Goal: Task Accomplishment & Management: Use online tool/utility

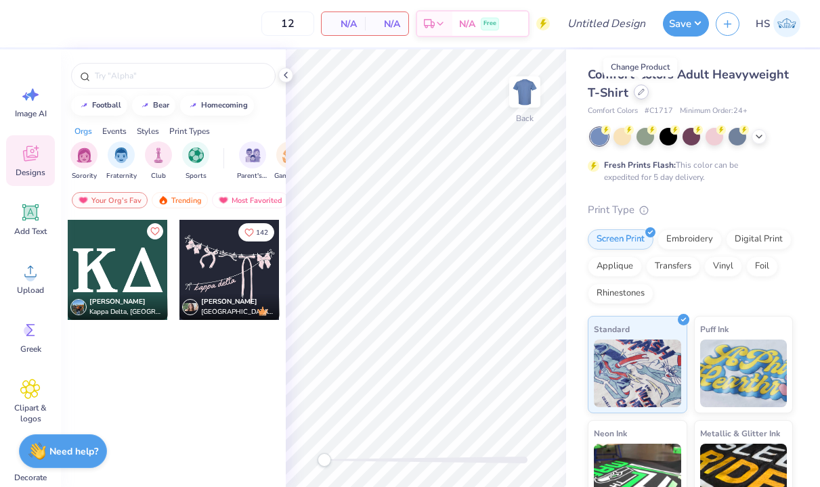
click at [641, 98] on div at bounding box center [640, 92] width 15 height 15
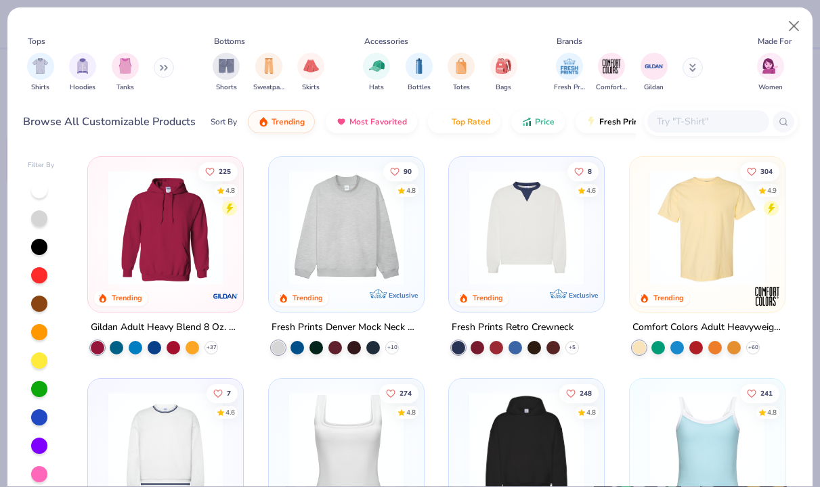
scroll to position [-1, 0]
click at [692, 225] on div "225 4.8 Trending Gildan Adult Heavy Blend 8 Oz. 50/50 Hooded Sweatshirt + 37 90…" at bounding box center [436, 323] width 722 height 347
click at [726, 260] on img at bounding box center [707, 228] width 128 height 114
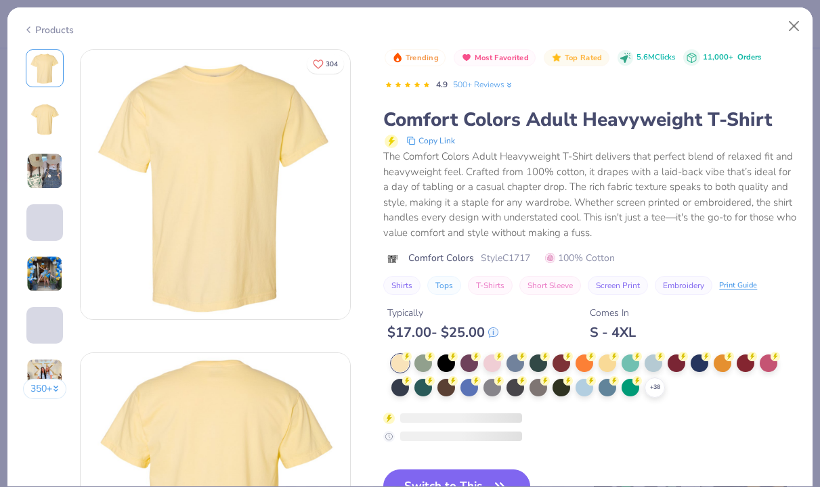
click at [497, 328] on icon at bounding box center [493, 332] width 9 height 9
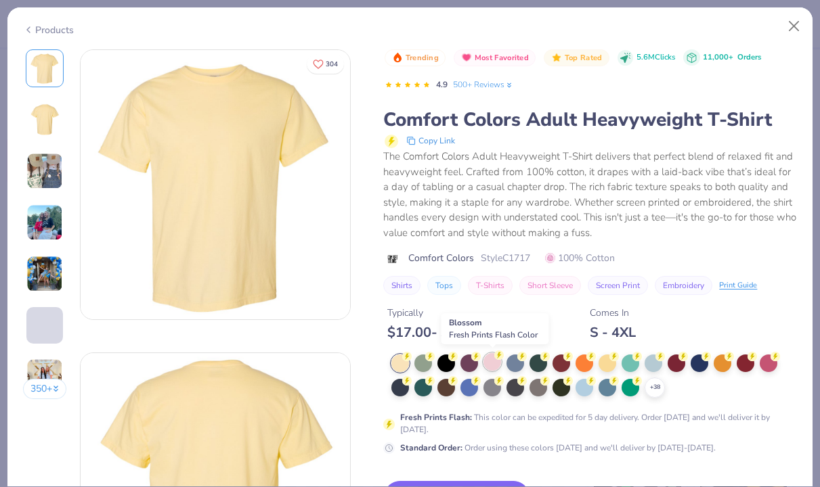
click at [492, 361] on div at bounding box center [492, 362] width 18 height 18
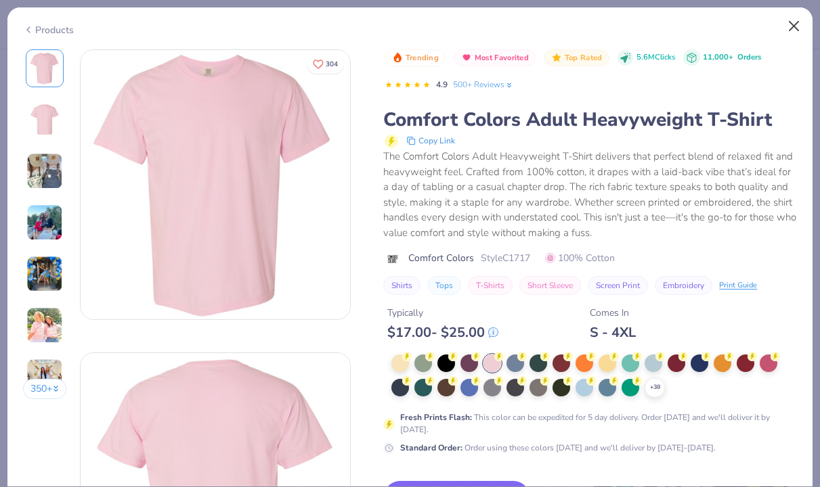
click at [793, 27] on button "Close" at bounding box center [794, 27] width 26 height 26
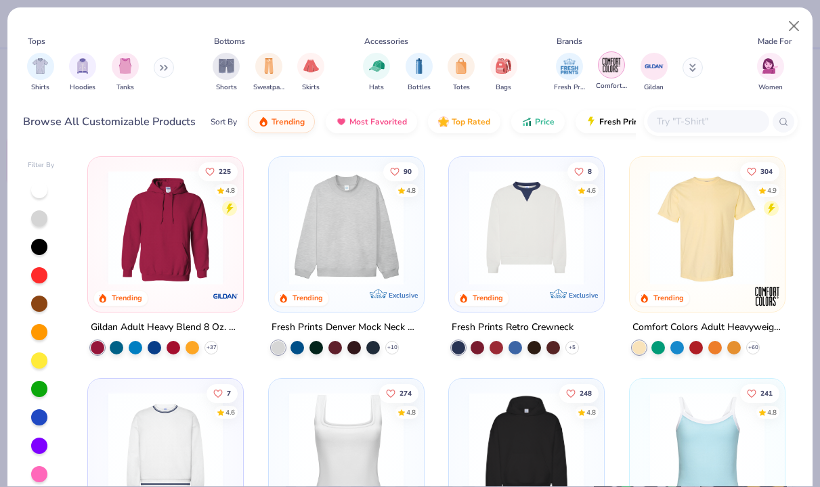
click at [612, 65] on img "filter for Comfort Colors" at bounding box center [611, 65] width 20 height 20
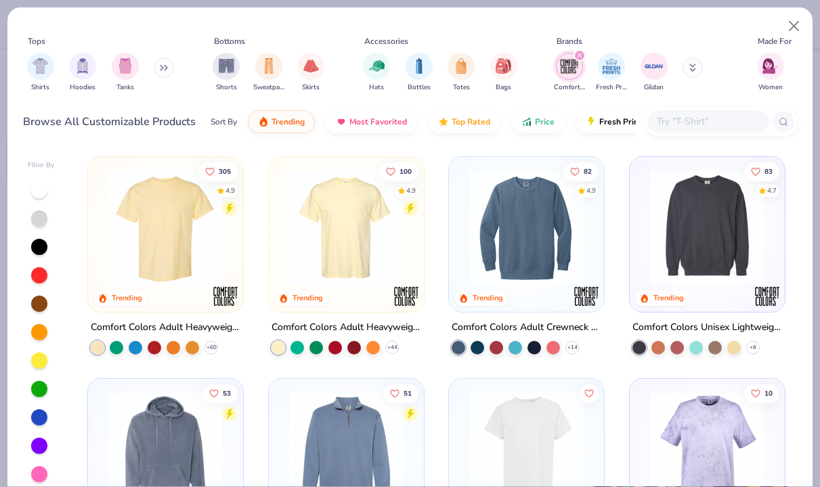
click at [334, 229] on img at bounding box center [346, 228] width 128 height 114
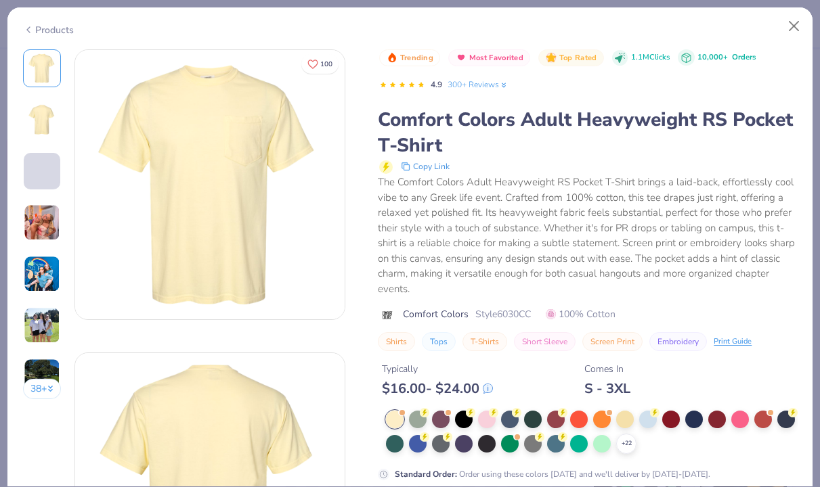
click at [489, 385] on icon at bounding box center [487, 388] width 9 height 9
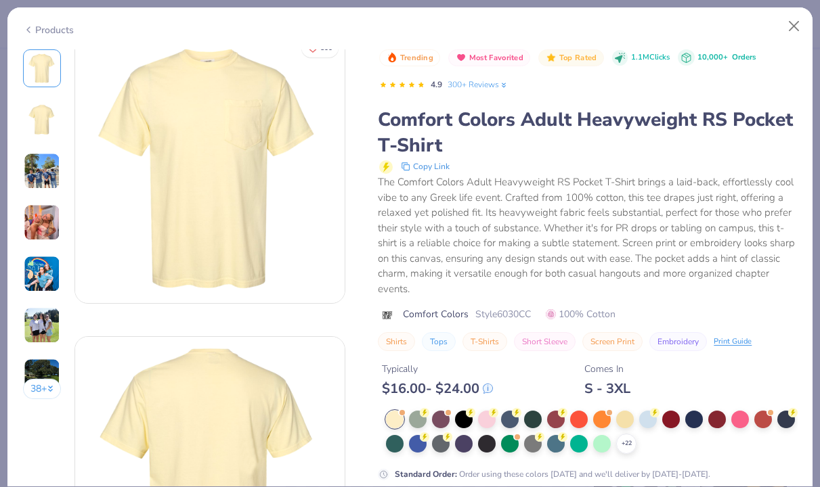
scroll to position [127, 0]
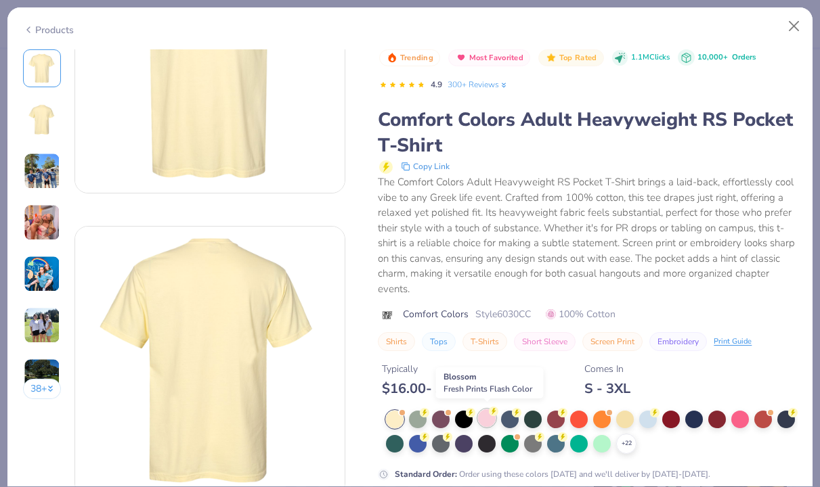
click at [487, 413] on div at bounding box center [487, 418] width 18 height 18
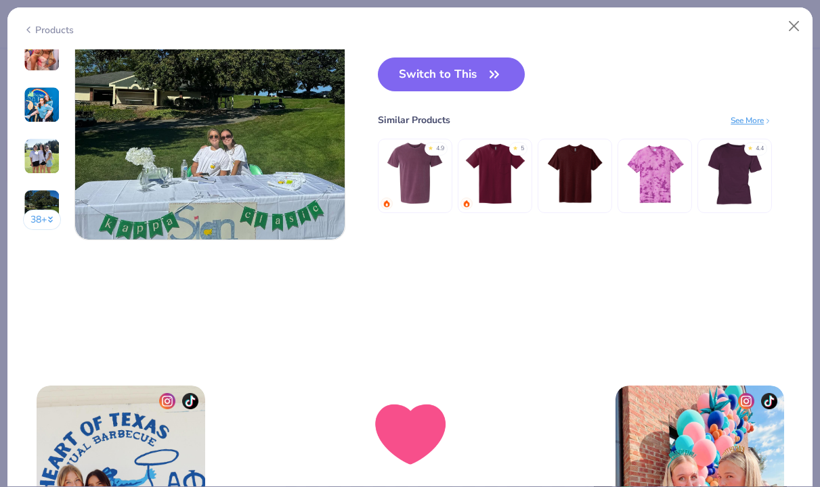
scroll to position [1596, 0]
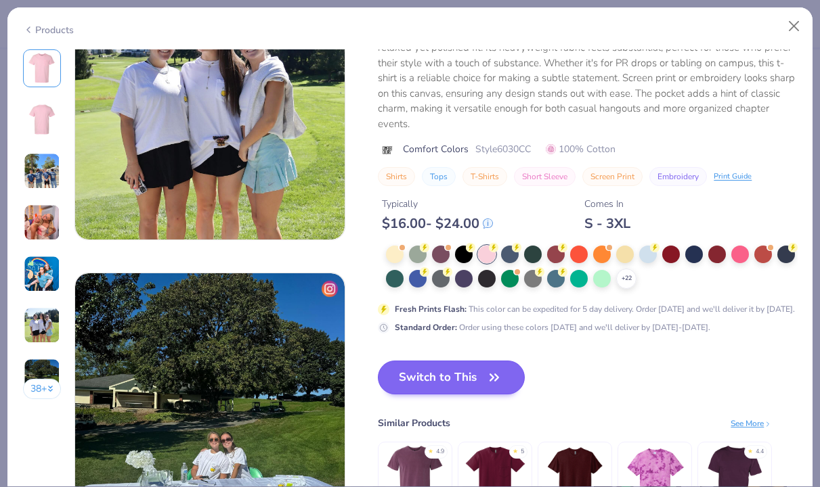
drag, startPoint x: 467, startPoint y: 382, endPoint x: 474, endPoint y: 376, distance: 9.6
click at [467, 382] on button "Switch to This" at bounding box center [451, 378] width 147 height 34
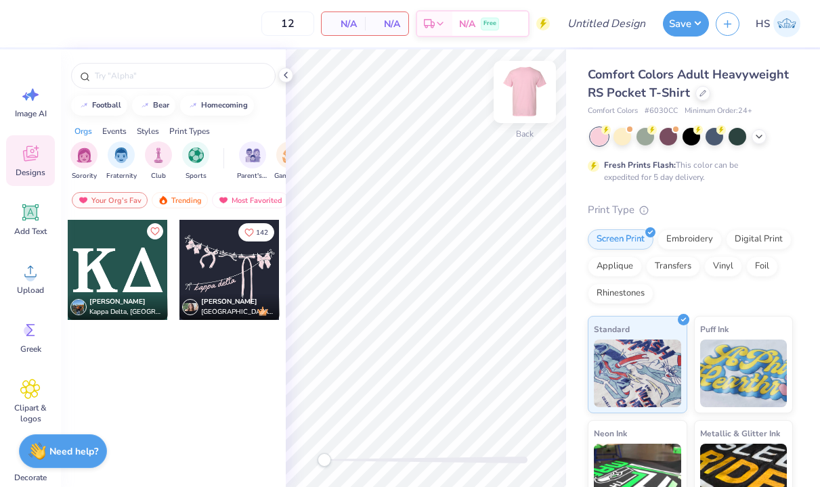
click at [522, 93] on img at bounding box center [524, 92] width 54 height 54
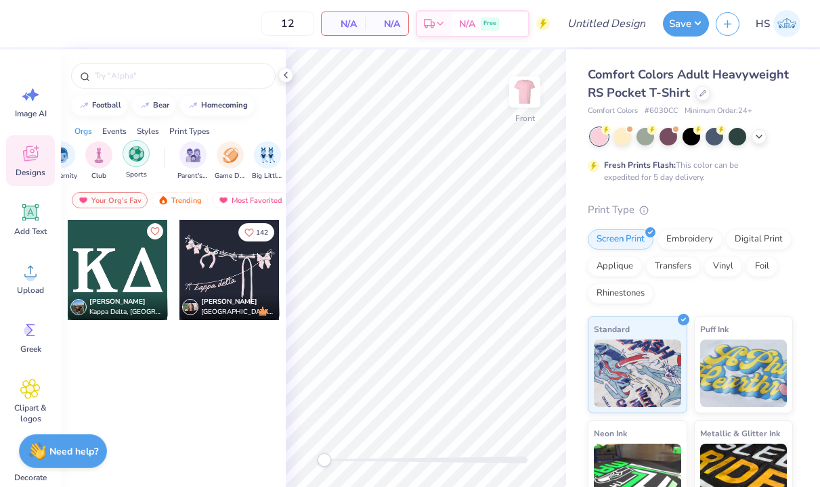
scroll to position [0, 83]
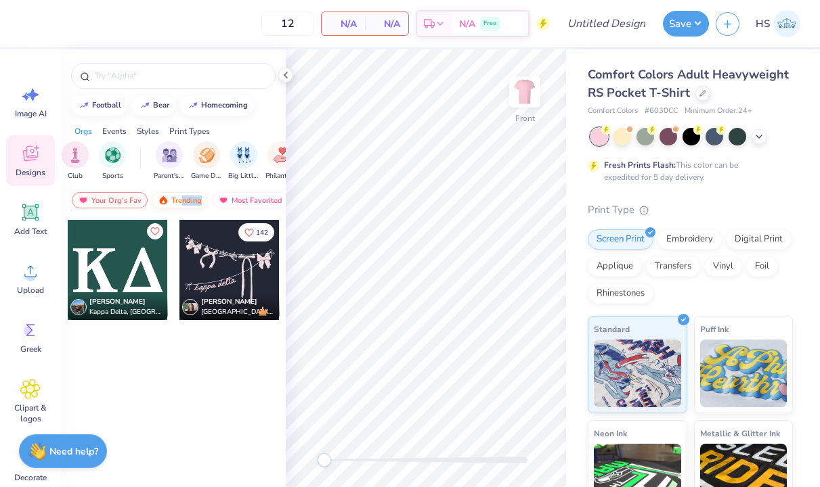
click at [182, 205] on div "Trending" at bounding box center [180, 200] width 56 height 16
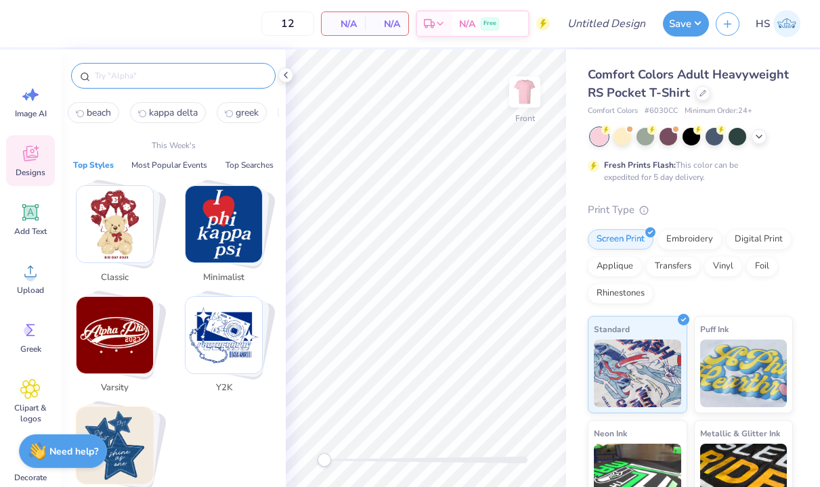
click at [145, 77] on input "text" at bounding box center [179, 76] width 173 height 14
type input "s"
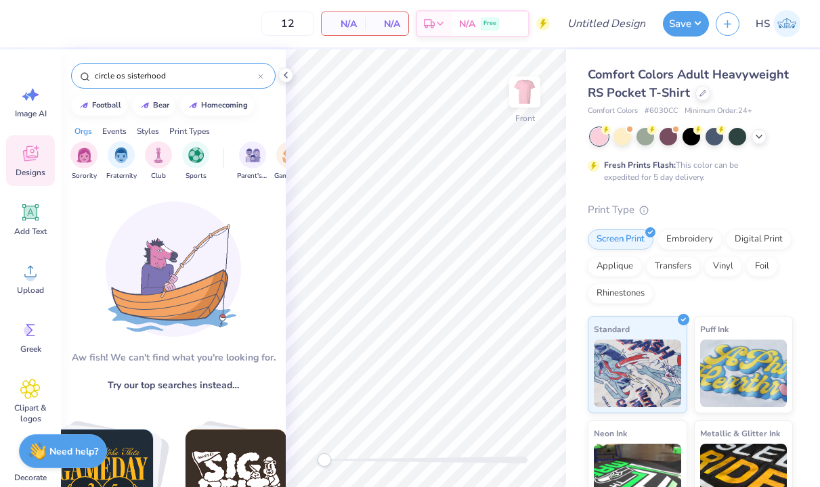
click at [143, 75] on input "circle os sisterhood" at bounding box center [175, 76] width 164 height 14
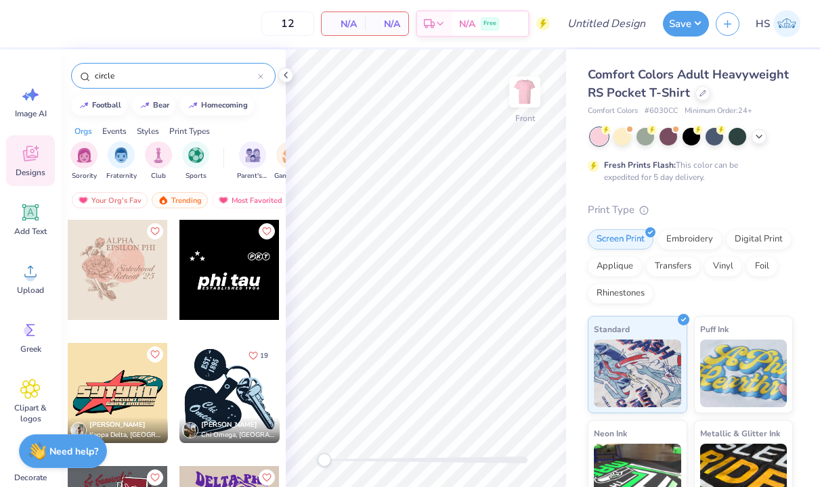
scroll to position [0, 0]
type input "circle"
click at [29, 110] on span "Image AI" at bounding box center [31, 113] width 32 height 11
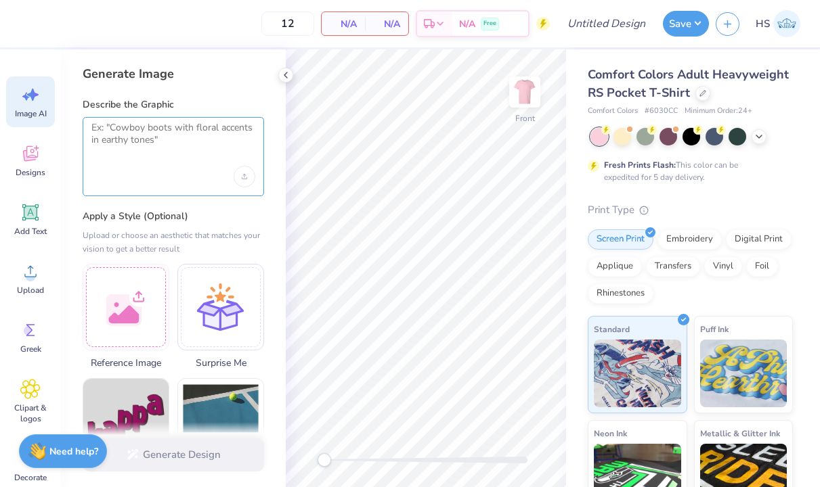
click at [162, 139] on textarea at bounding box center [173, 139] width 164 height 34
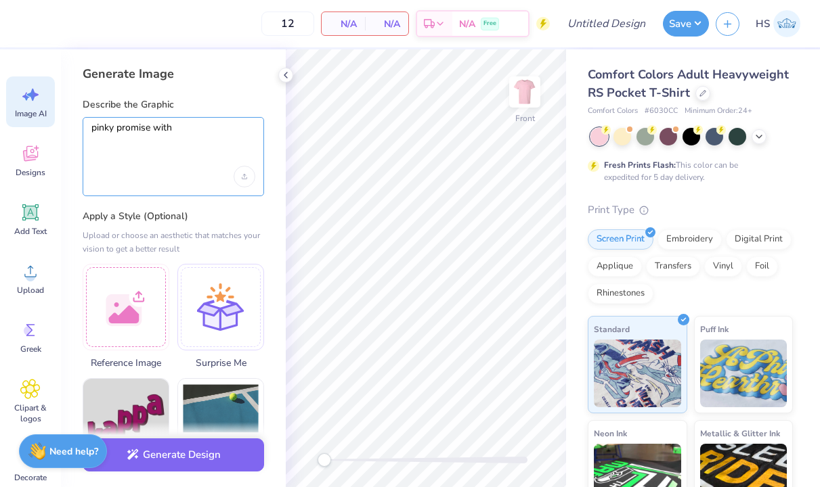
click at [168, 126] on textarea "pinky promise with" at bounding box center [173, 139] width 164 height 34
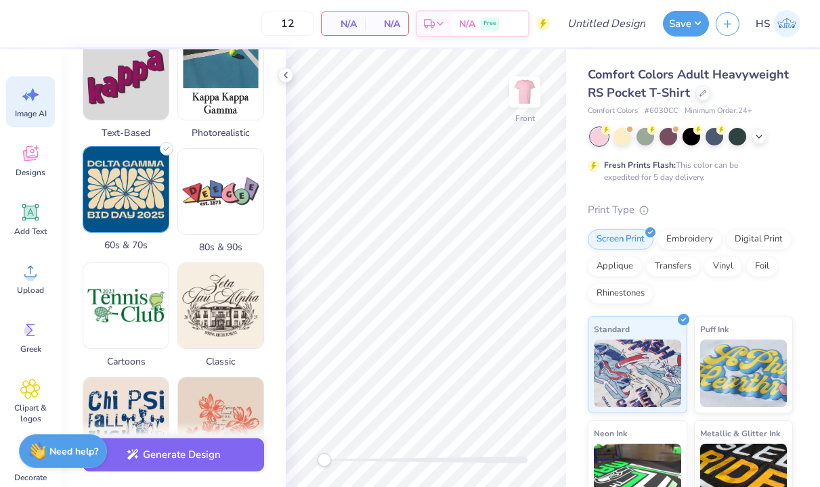
scroll to position [350, 0]
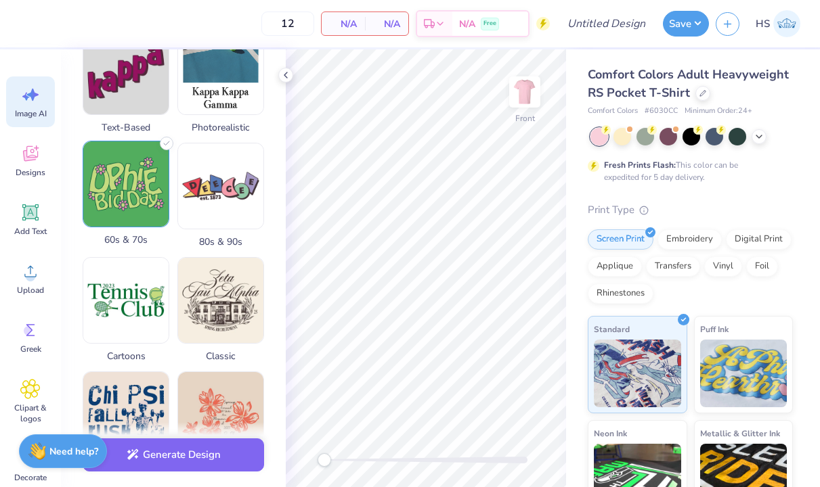
type textarea "pinky promise in front of a globe"
click at [122, 192] on img at bounding box center [125, 183] width 85 height 85
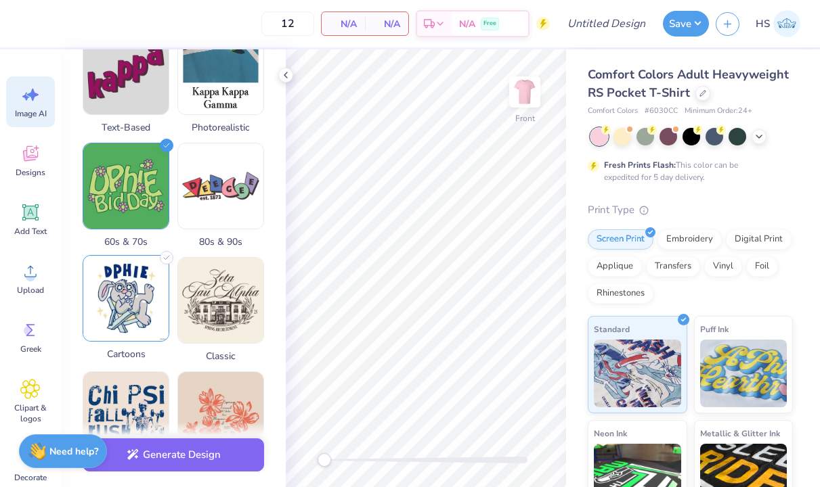
click at [129, 297] on img at bounding box center [125, 298] width 85 height 85
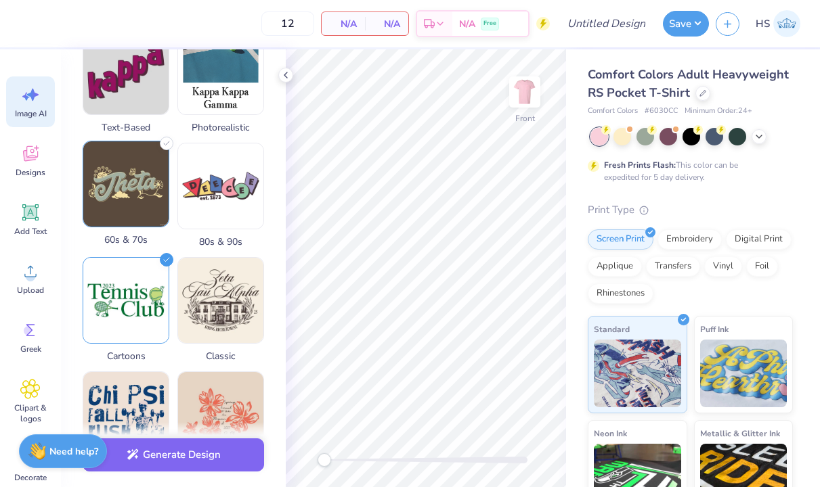
click at [128, 154] on img at bounding box center [125, 183] width 85 height 85
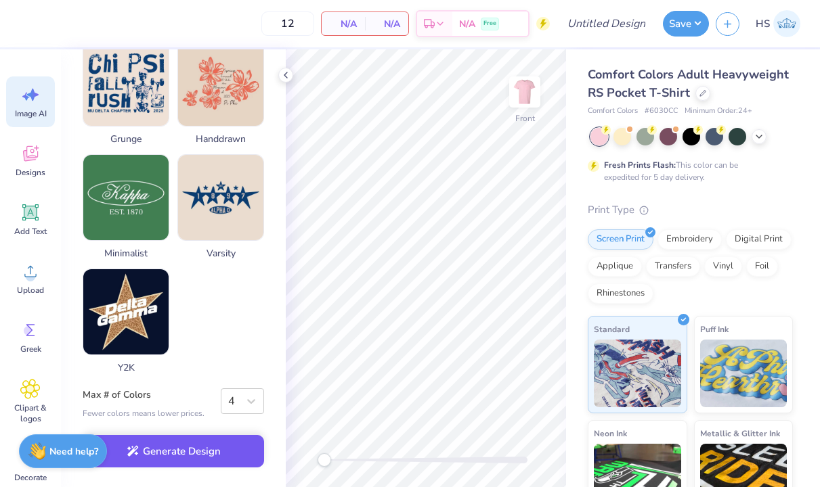
scroll to position [689, 0]
click at [214, 451] on button "Generate Design" at bounding box center [173, 451] width 181 height 33
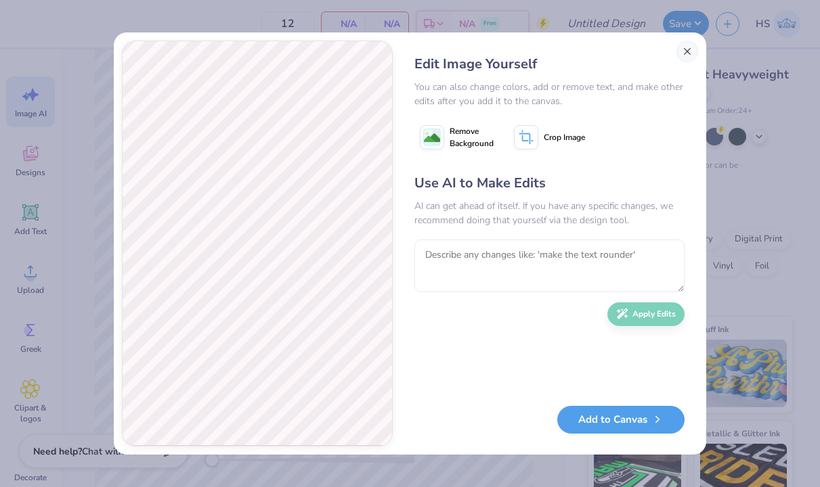
click at [691, 53] on button "Close" at bounding box center [687, 52] width 22 height 22
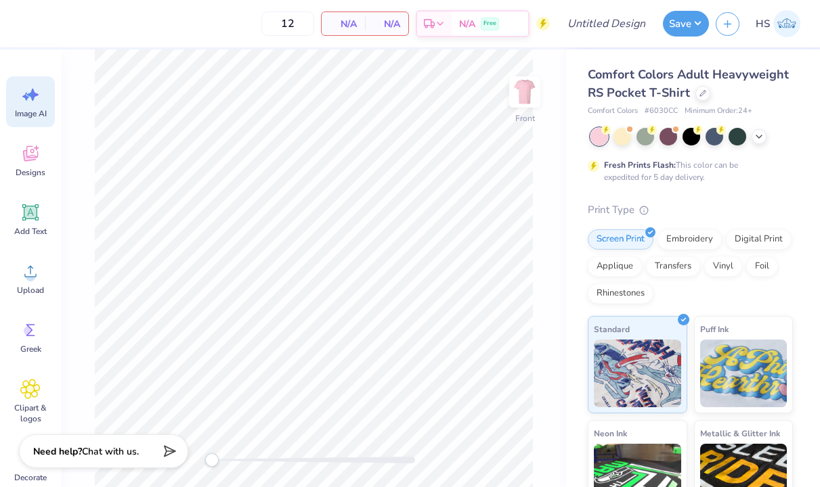
click at [29, 108] on span "Image AI" at bounding box center [31, 113] width 32 height 11
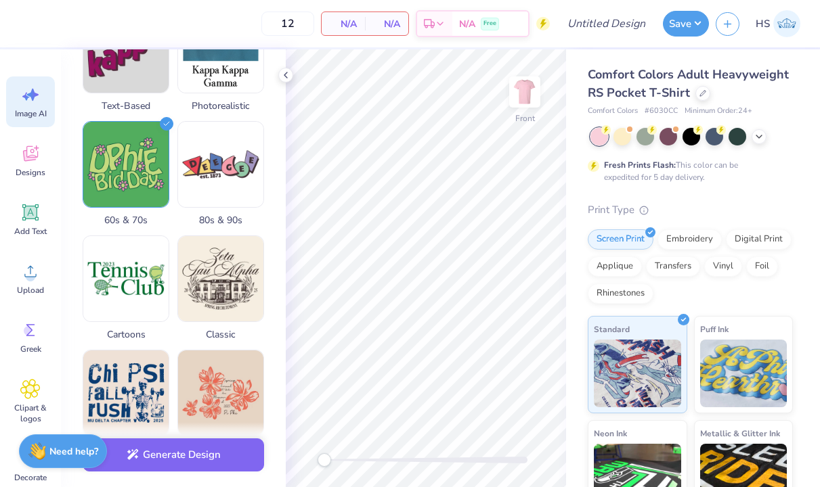
scroll to position [377, 0]
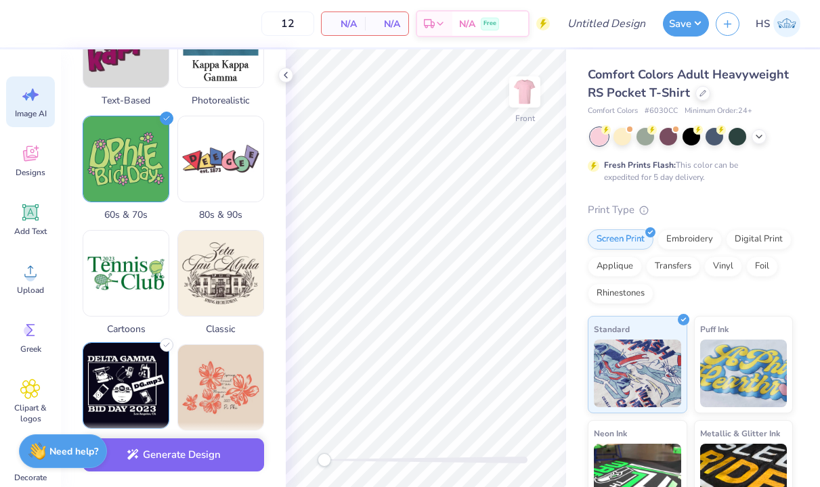
click at [129, 393] on img at bounding box center [125, 385] width 85 height 85
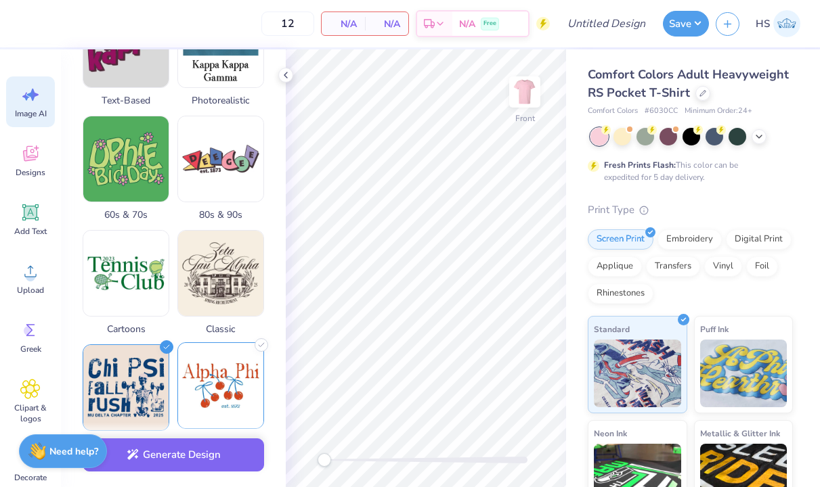
click at [227, 407] on img at bounding box center [220, 385] width 85 height 85
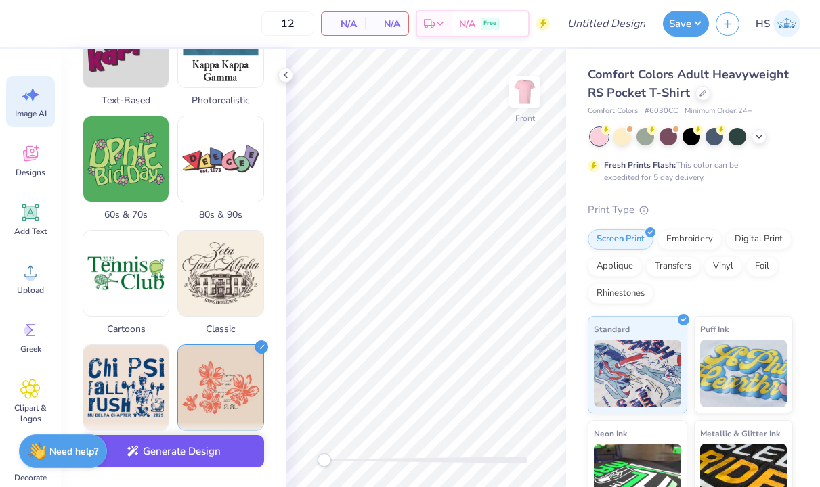
click at [193, 460] on button "Generate Design" at bounding box center [173, 451] width 181 height 33
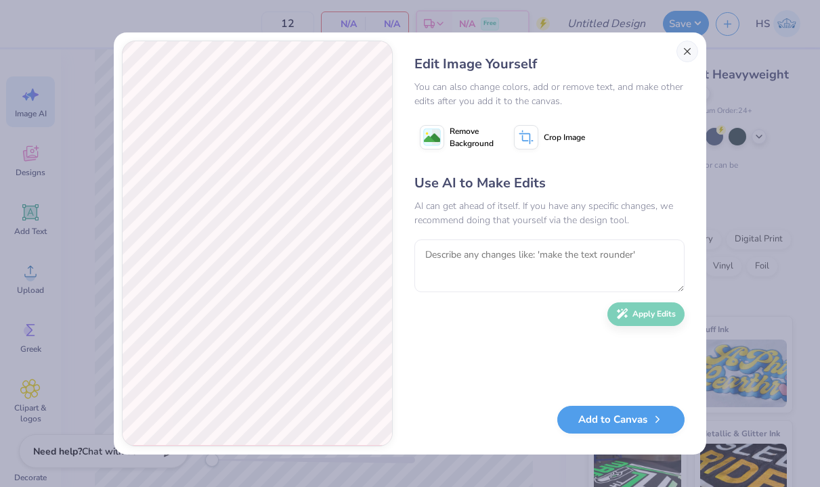
click at [690, 50] on button "Close" at bounding box center [687, 52] width 22 height 22
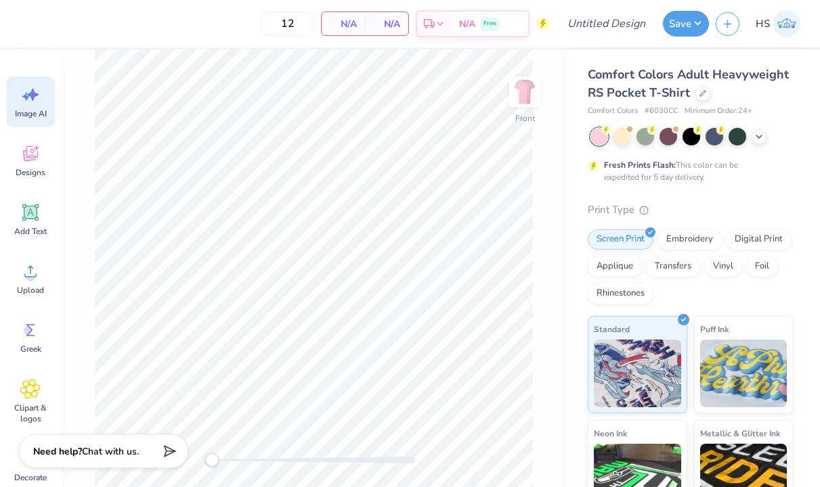
click at [27, 97] on icon at bounding box center [25, 97] width 7 height 8
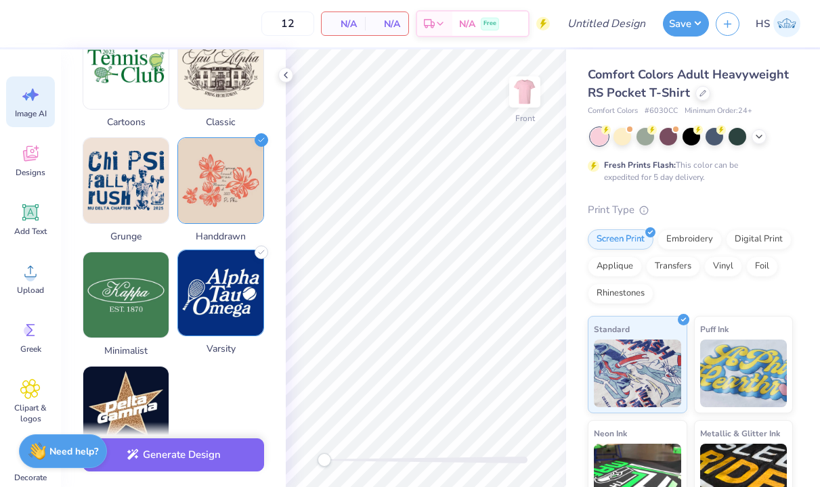
scroll to position [585, 0]
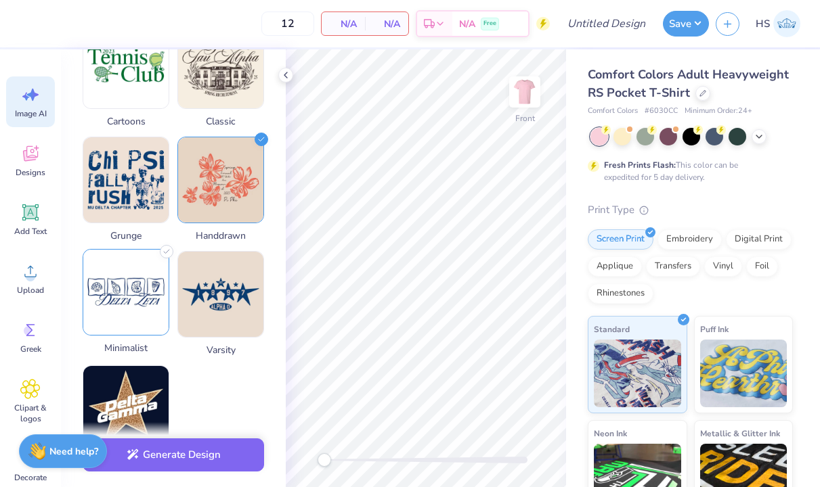
click at [101, 303] on img at bounding box center [125, 292] width 85 height 85
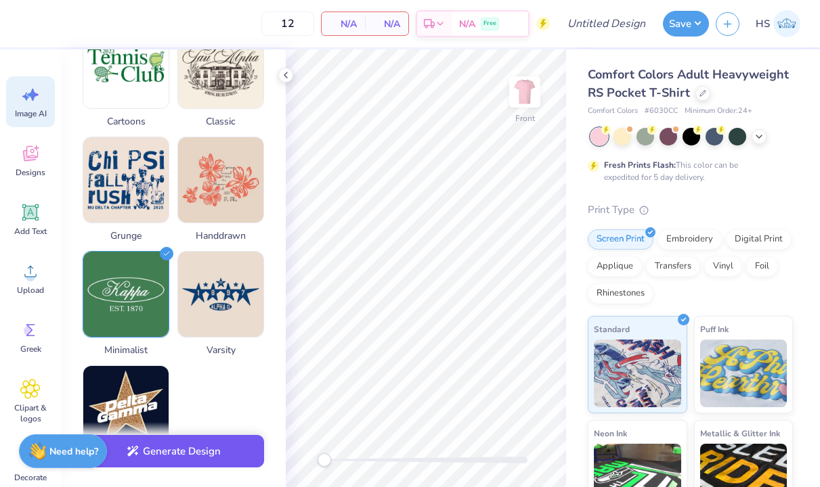
click at [209, 450] on button "Generate Design" at bounding box center [173, 451] width 181 height 33
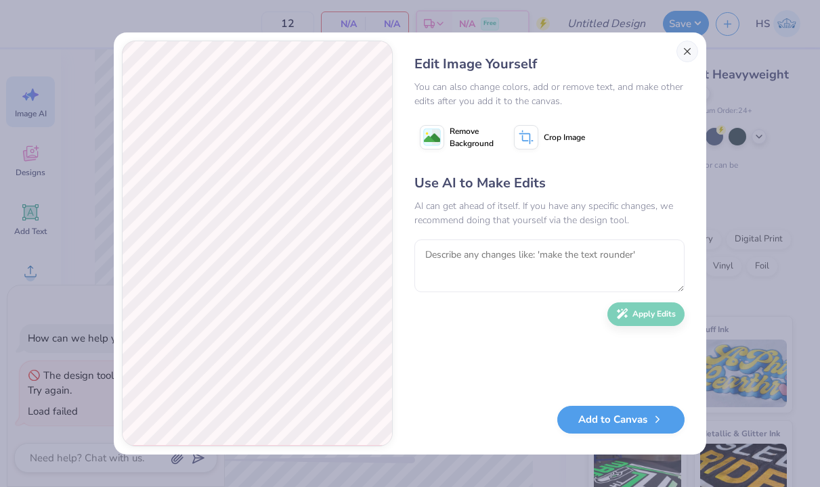
click at [684, 62] on button "Close" at bounding box center [687, 52] width 22 height 22
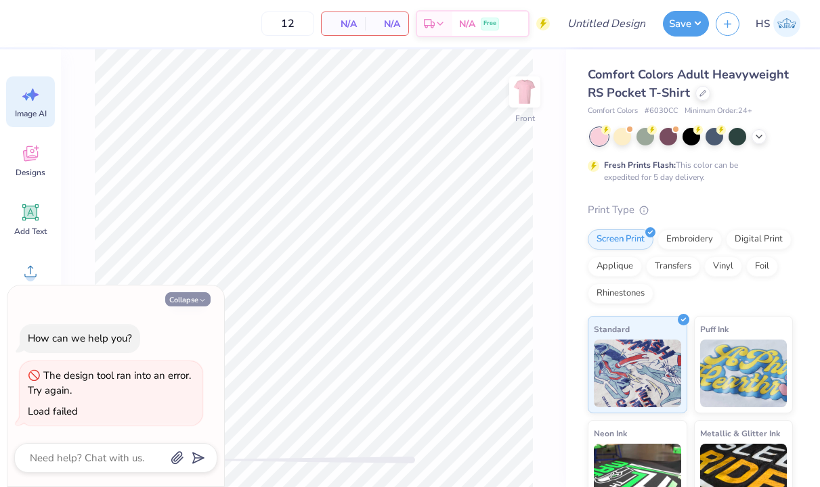
click at [171, 303] on button "Collapse" at bounding box center [187, 299] width 45 height 14
type textarea "x"
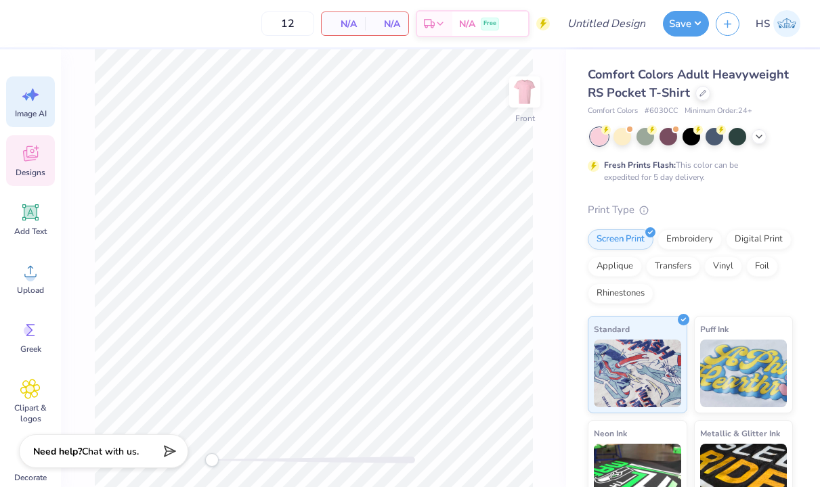
click at [37, 167] on span "Designs" at bounding box center [31, 172] width 30 height 11
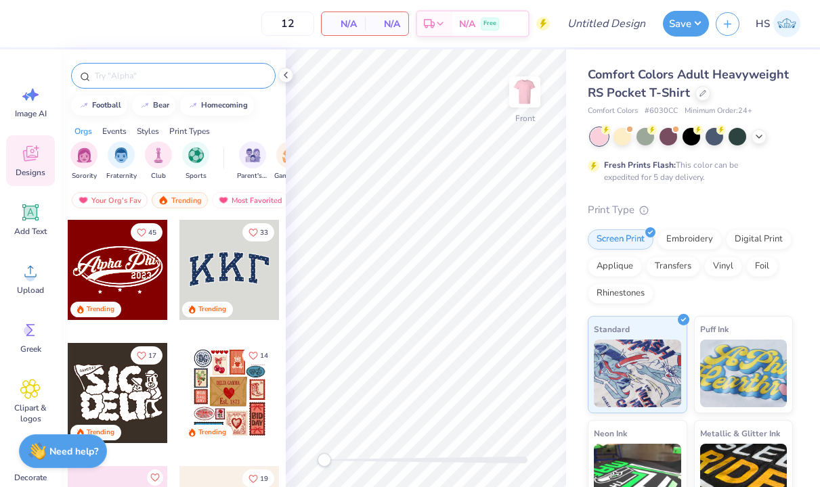
click at [158, 72] on input "text" at bounding box center [179, 76] width 173 height 14
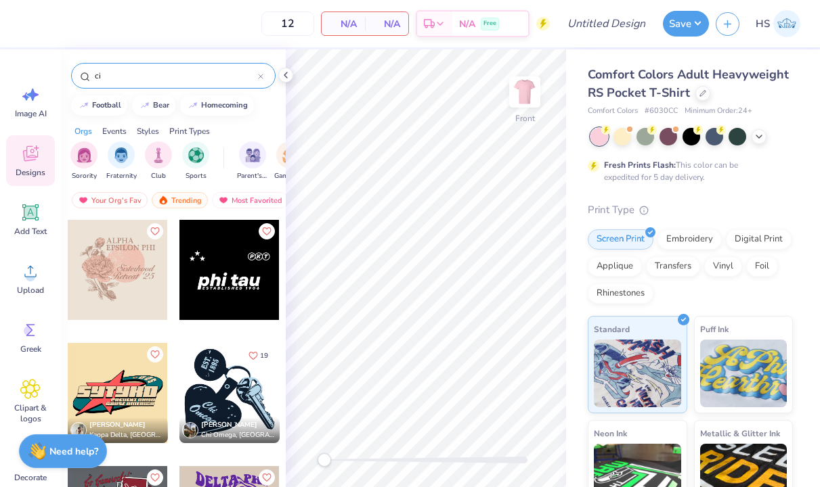
type input "c"
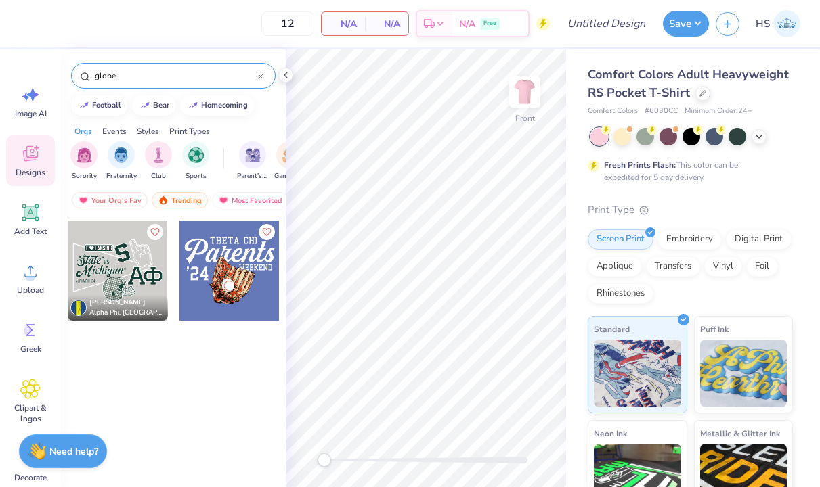
scroll to position [738, 0]
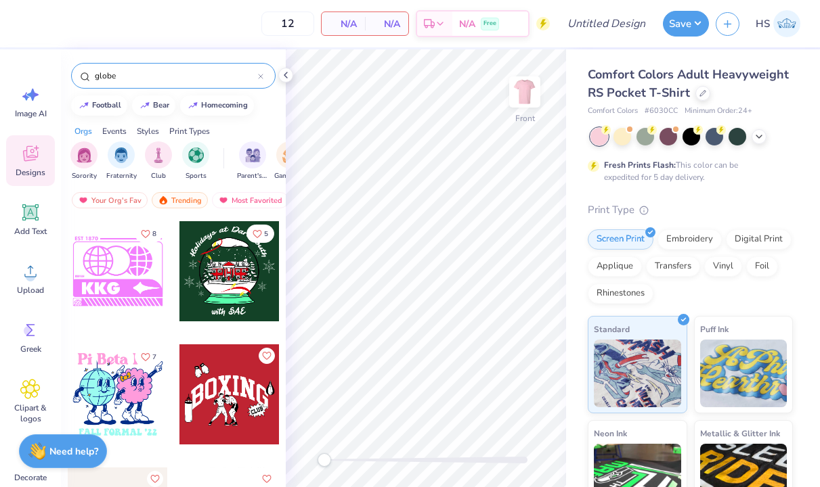
click at [154, 74] on input "globe" at bounding box center [175, 76] width 164 height 14
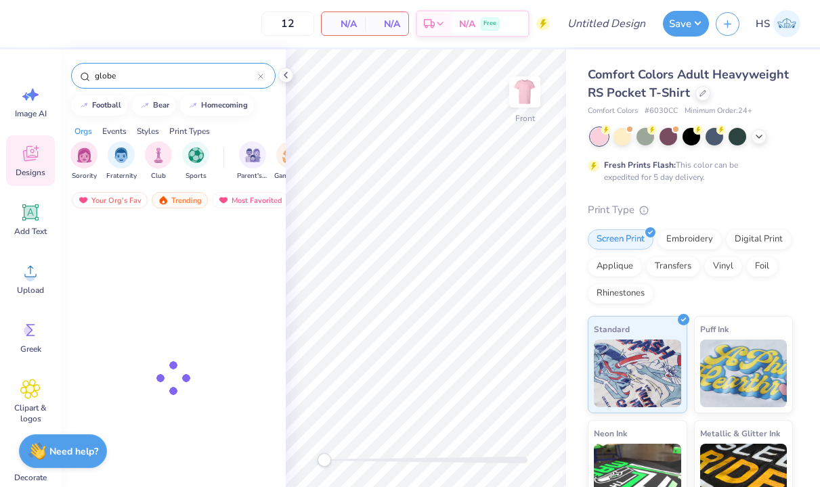
click at [154, 74] on input "globe" at bounding box center [175, 76] width 164 height 14
type input "world"
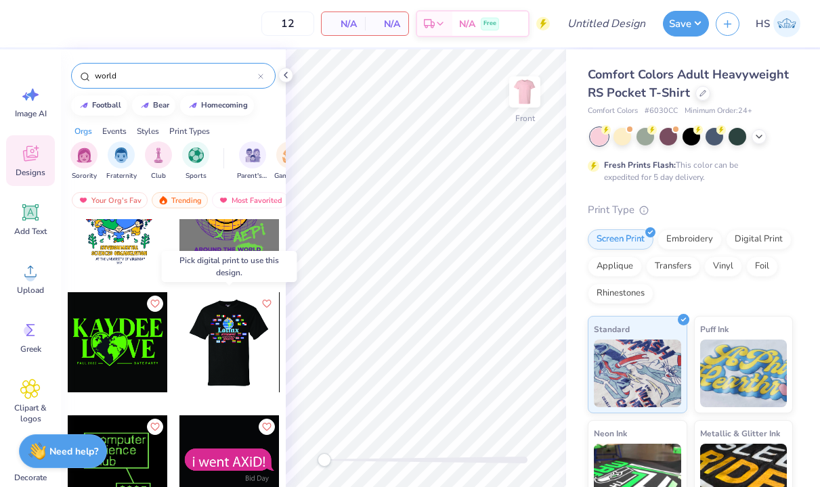
scroll to position [297, 0]
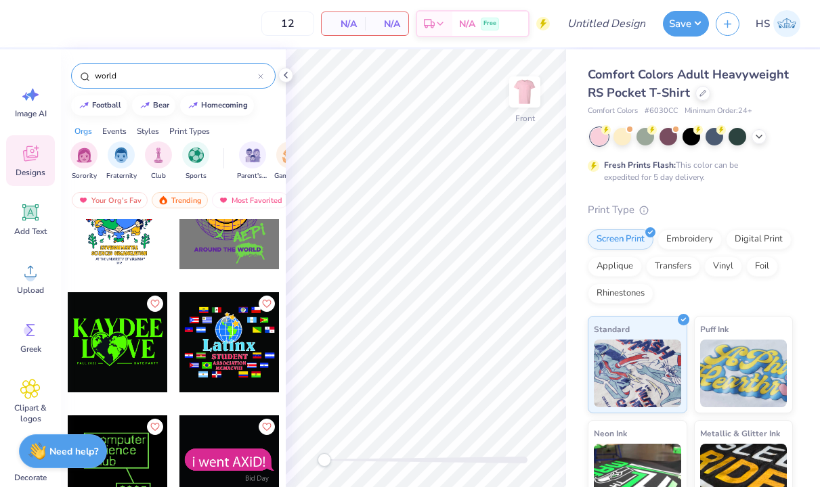
click at [135, 348] on div at bounding box center [118, 342] width 100 height 100
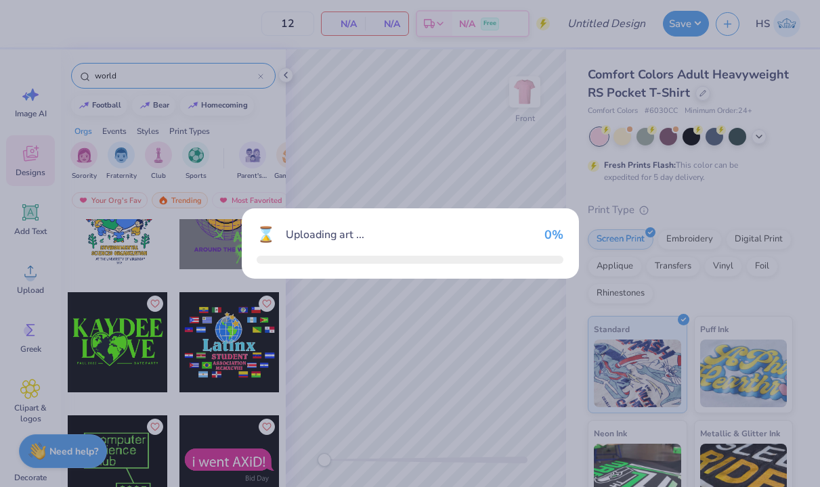
click at [135, 348] on div "⌛ Uploading art ... 0 %" at bounding box center [410, 243] width 820 height 487
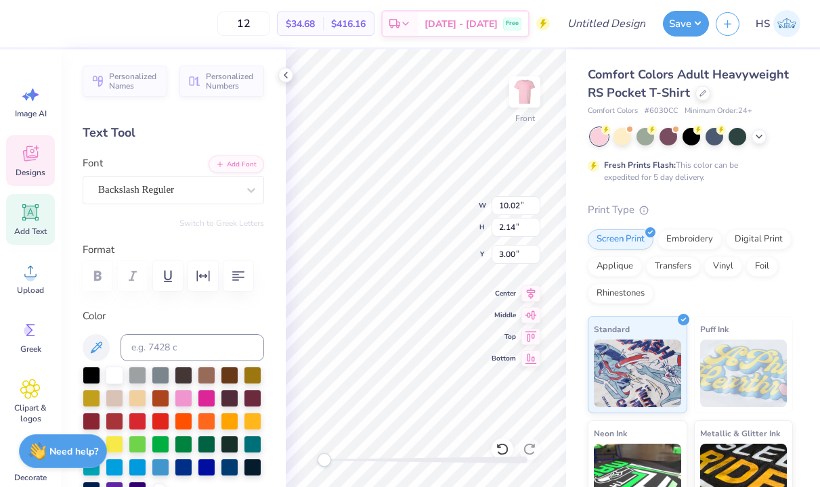
scroll to position [0, 1]
type textarea "PANHEL"
click at [512, 202] on div "Front W 10.02 10.02 " H 5.18 5.18 " Y 3.11 3.11 " Center Middle Top Bottom" at bounding box center [426, 268] width 280 height 438
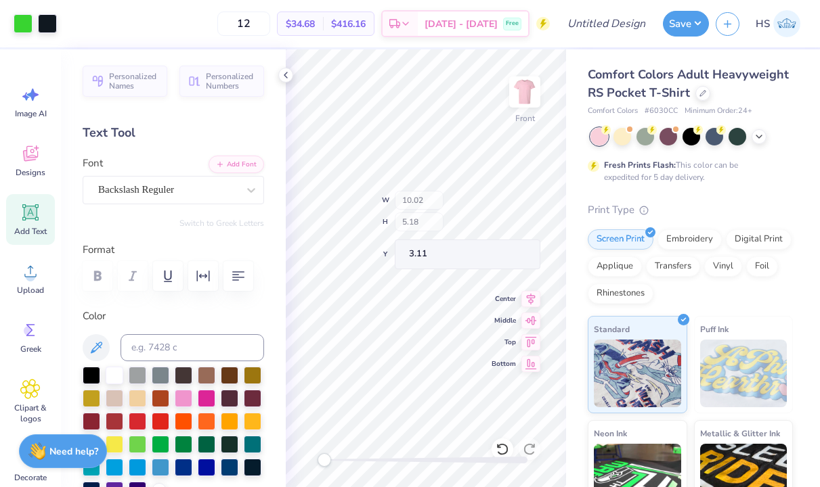
type input "11.84"
type input "6.13"
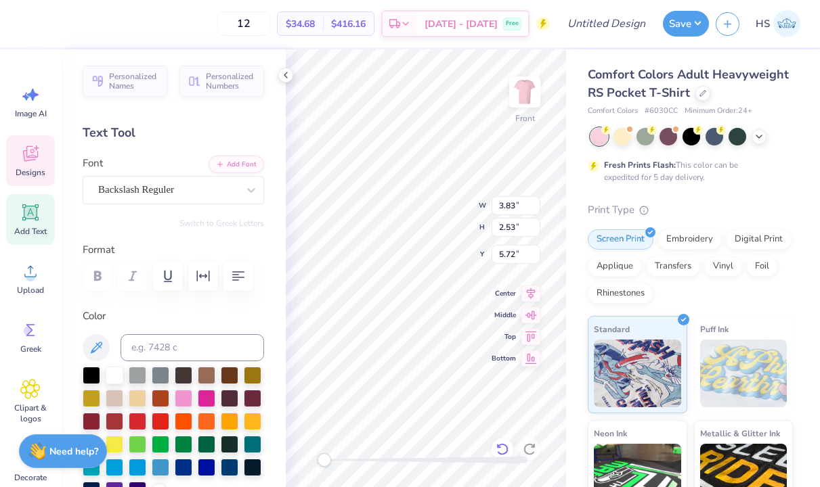
click at [506, 450] on icon at bounding box center [502, 450] width 14 height 14
type input "3.00"
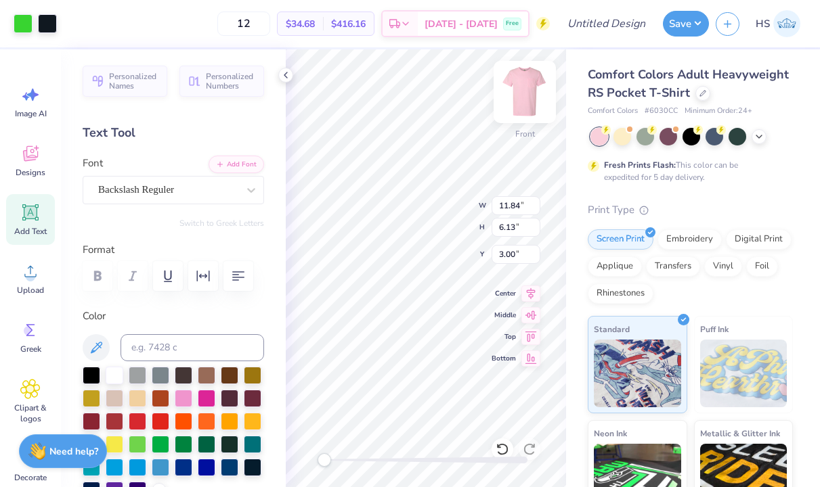
click at [512, 108] on div "Front W 11.84 11.84 " H 6.13 6.13 " Y 3.00 3.00 " Center Middle Top Bottom" at bounding box center [426, 268] width 280 height 438
type input "13.08"
type input "6.77"
type input "2.36"
type input "3.00"
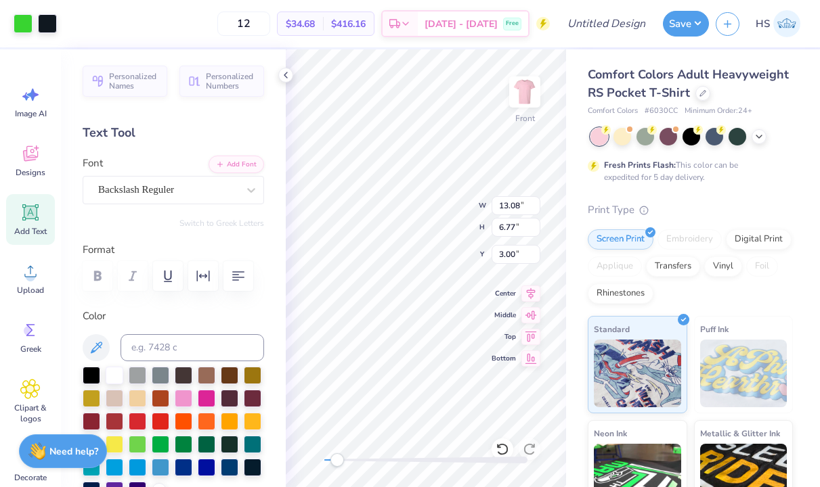
drag, startPoint x: 330, startPoint y: 460, endPoint x: 337, endPoint y: 460, distance: 7.5
click at [337, 460] on div "Accessibility label" at bounding box center [337, 460] width 14 height 14
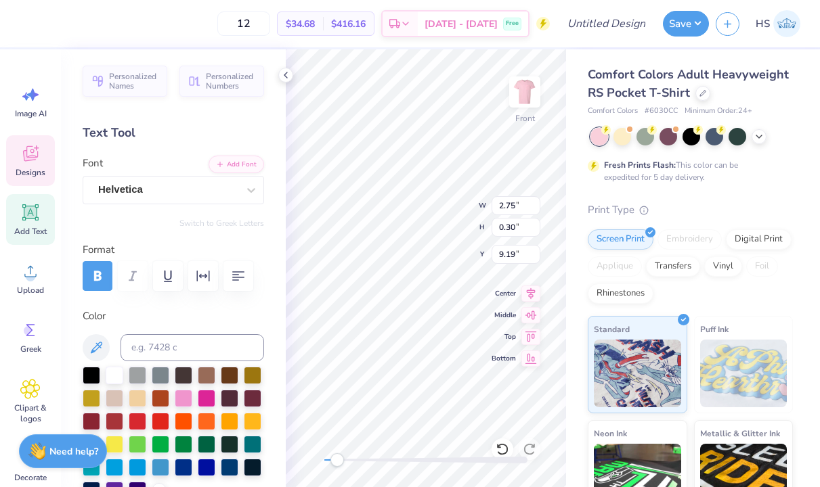
scroll to position [0, 3]
type input "4.87"
type input "0.09"
type input "9.32"
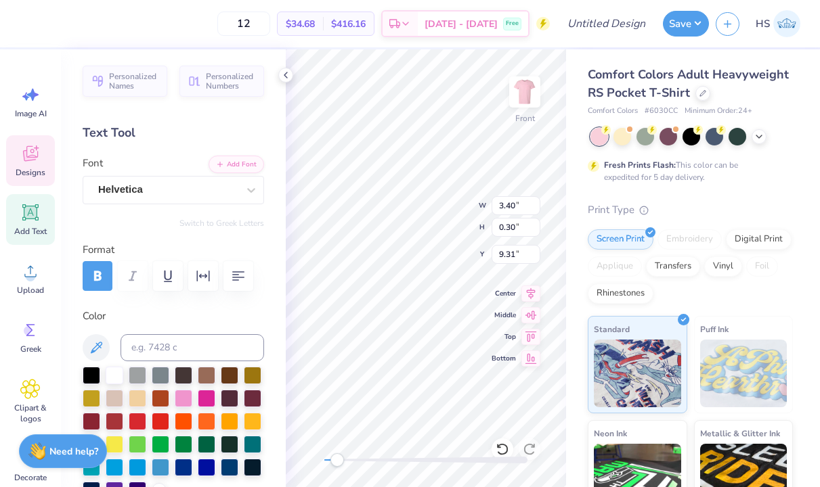
type textarea "B E N E F I T T I N G W O M E N S E D U C A T. I O N"
type textarea "C I R C L E O F S I S T E R H O O D"
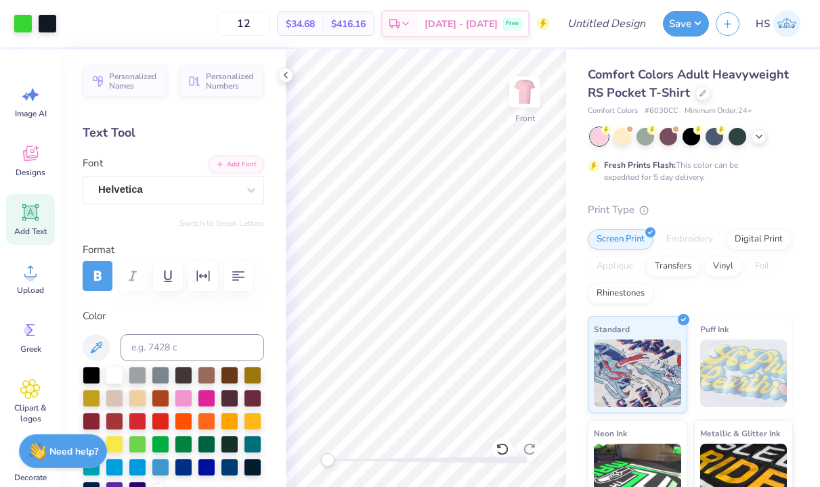
drag, startPoint x: 337, startPoint y: 456, endPoint x: 328, endPoint y: 455, distance: 9.5
click at [328, 455] on div "Accessibility label" at bounding box center [328, 460] width 14 height 14
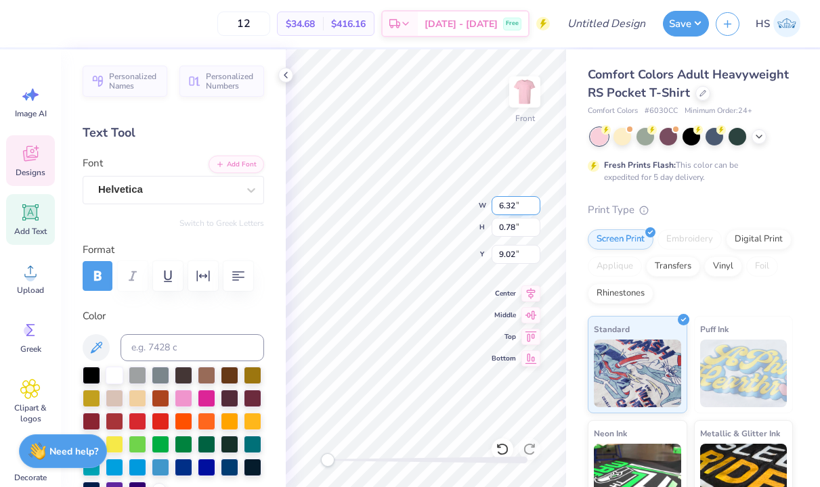
type input "6.43"
type input "0.79"
type input "9.01"
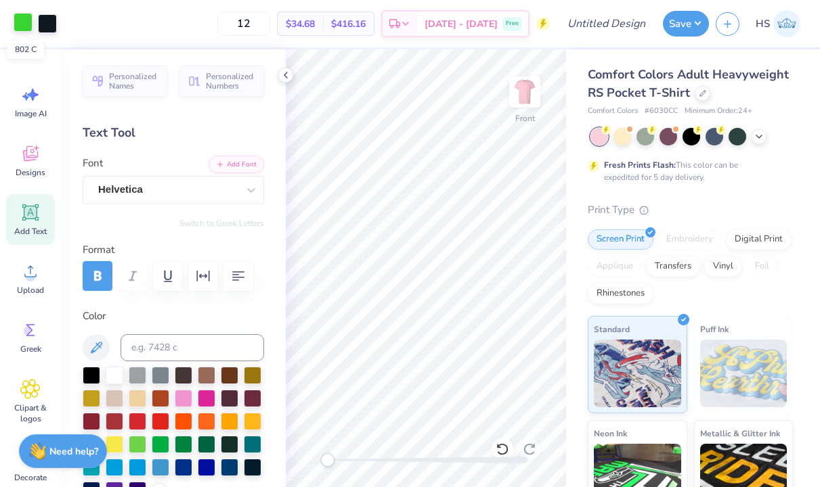
click at [25, 28] on div at bounding box center [23, 22] width 19 height 19
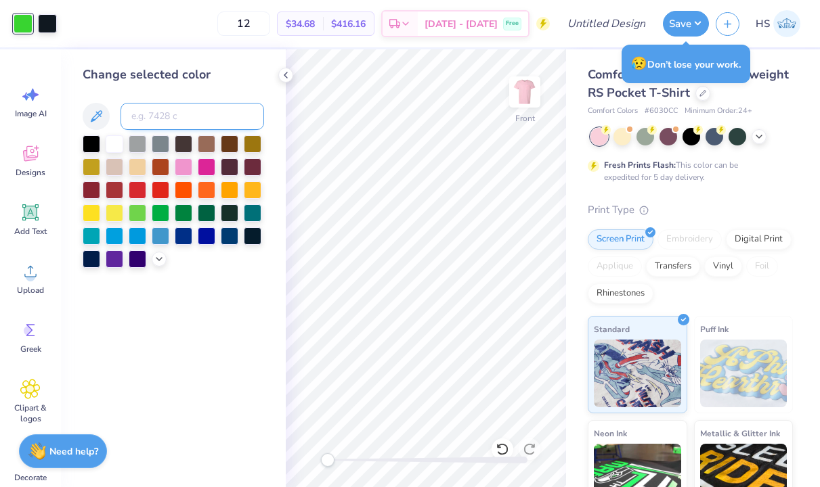
click at [205, 111] on input at bounding box center [191, 116] width 143 height 27
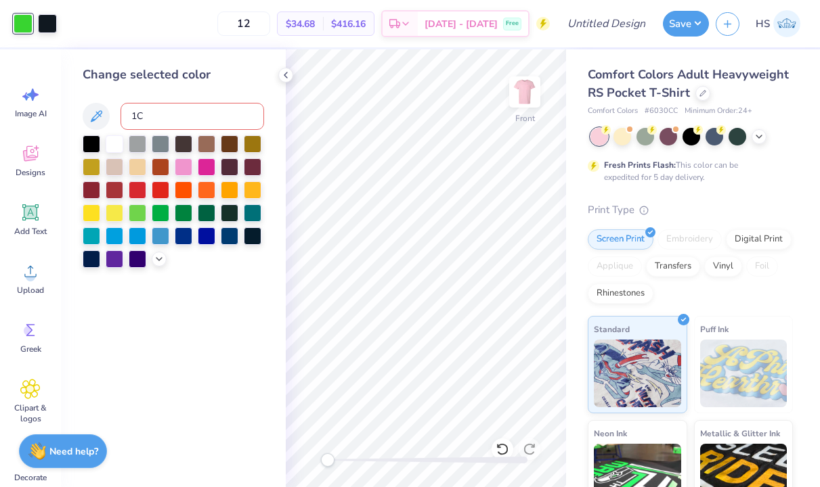
type input "1"
type input "325"
click at [35, 26] on div at bounding box center [35, 23] width 43 height 19
click at [49, 27] on div at bounding box center [47, 22] width 19 height 19
click at [49, 27] on div at bounding box center [47, 23] width 19 height 19
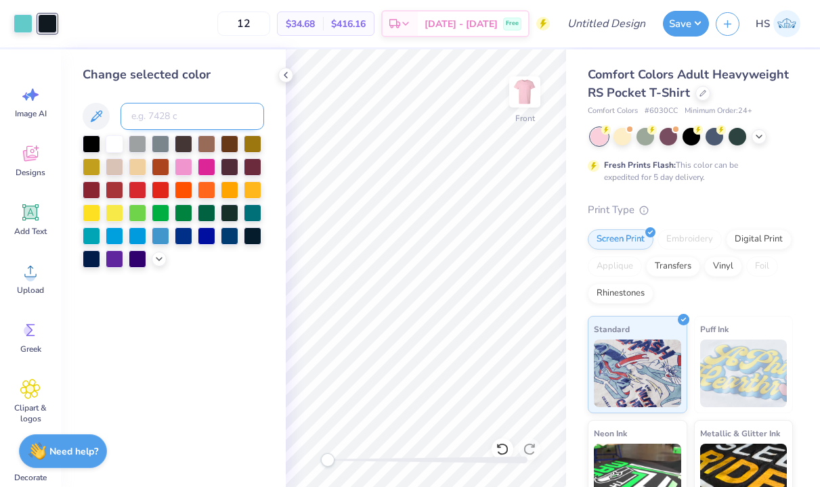
click at [147, 112] on input at bounding box center [191, 116] width 143 height 27
type input "1788"
click at [31, 24] on div at bounding box center [23, 22] width 19 height 19
click at [172, 112] on input at bounding box center [191, 116] width 143 height 27
type input "177"
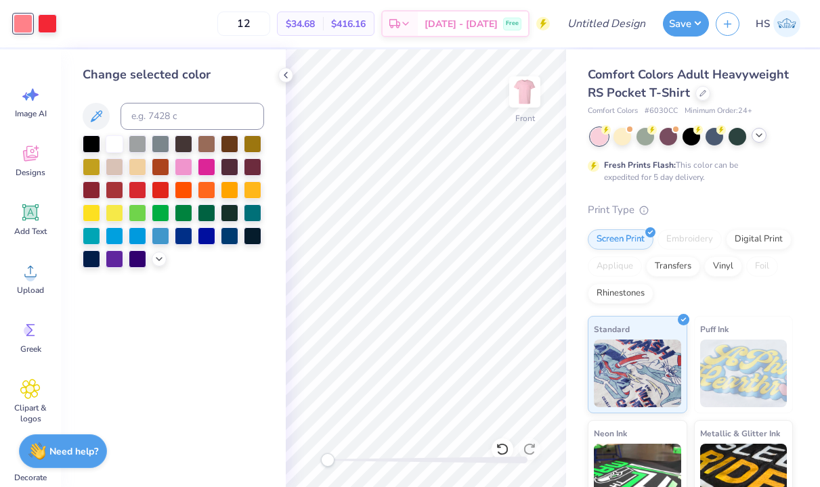
click at [763, 141] on div at bounding box center [758, 135] width 15 height 15
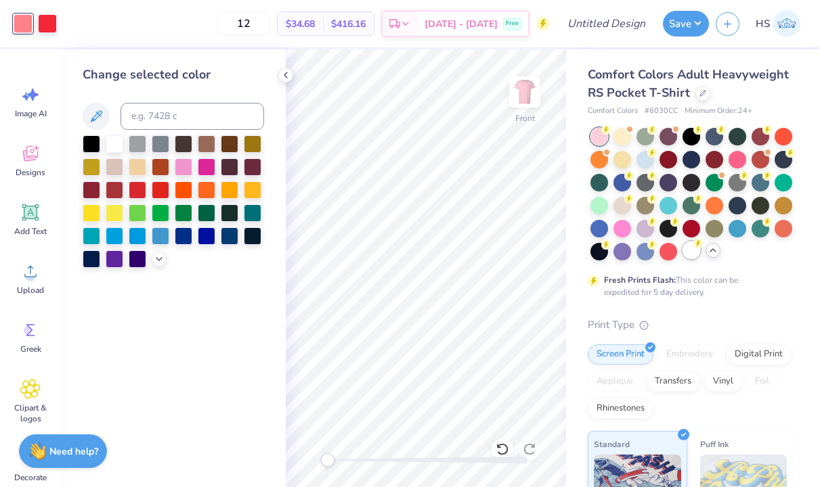
click at [697, 253] on div at bounding box center [691, 251] width 18 height 18
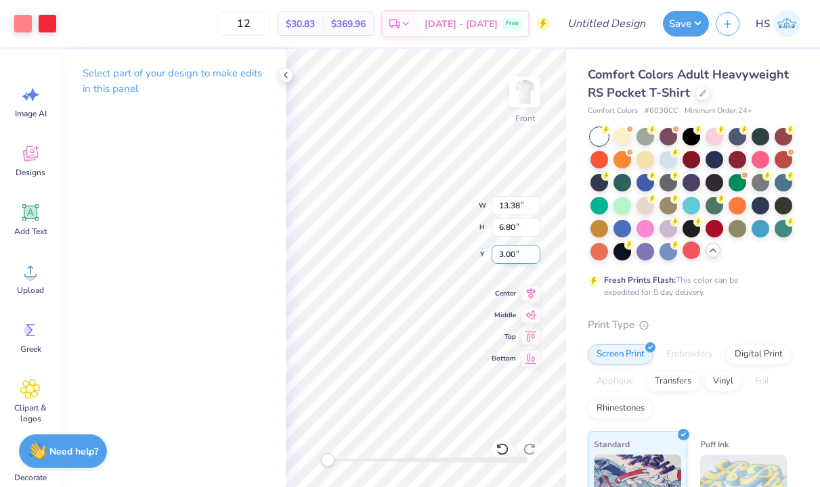
type input "3.40"
click at [518, 93] on img at bounding box center [524, 92] width 54 height 54
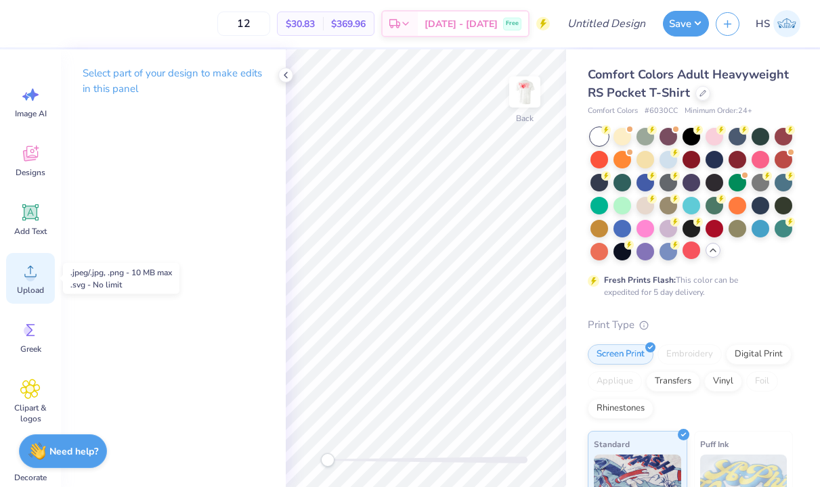
click at [39, 274] on icon at bounding box center [30, 271] width 20 height 20
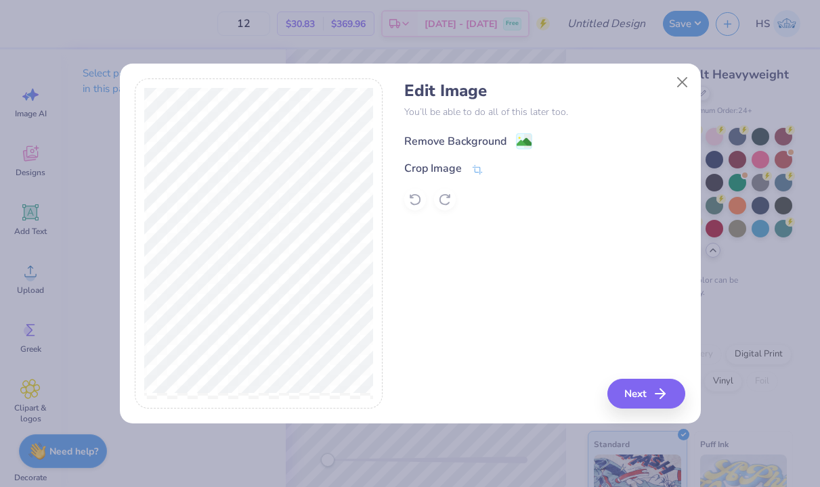
click at [523, 144] on image at bounding box center [523, 142] width 15 height 15
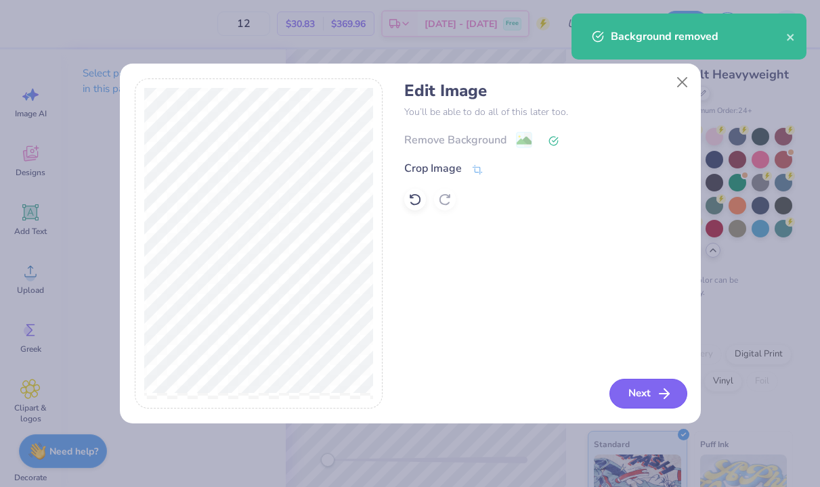
click at [642, 398] on button "Next" at bounding box center [648, 394] width 78 height 30
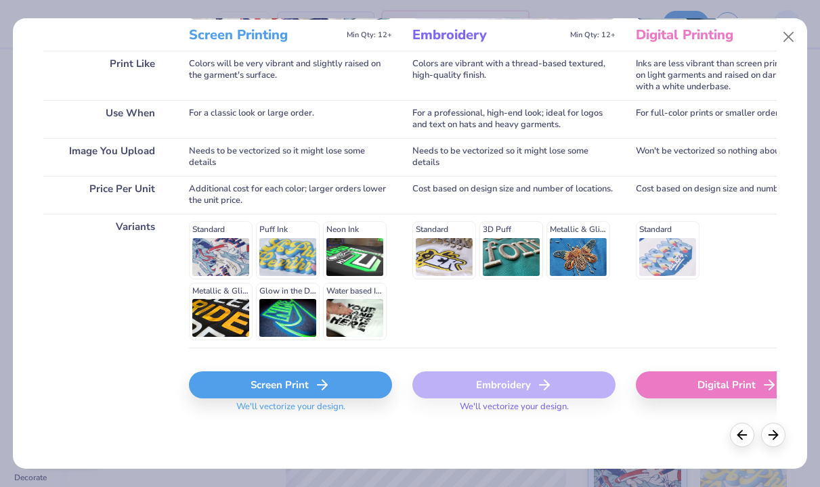
scroll to position [187, 0]
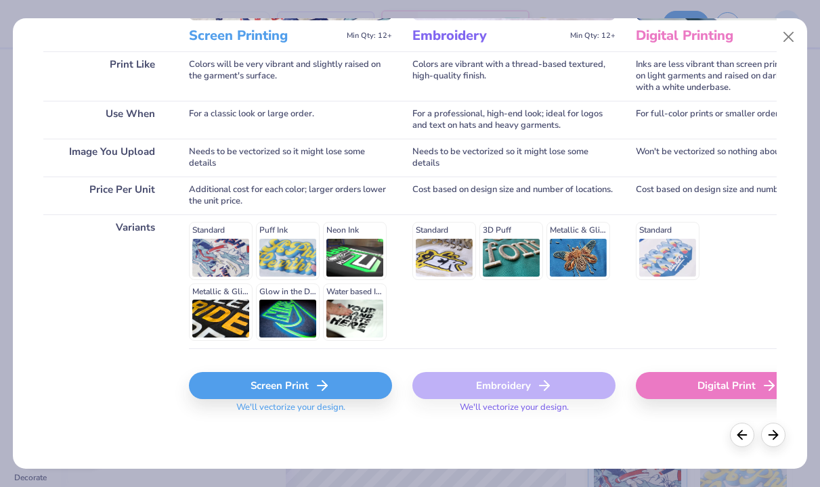
click at [298, 391] on div "Screen Print" at bounding box center [290, 385] width 203 height 27
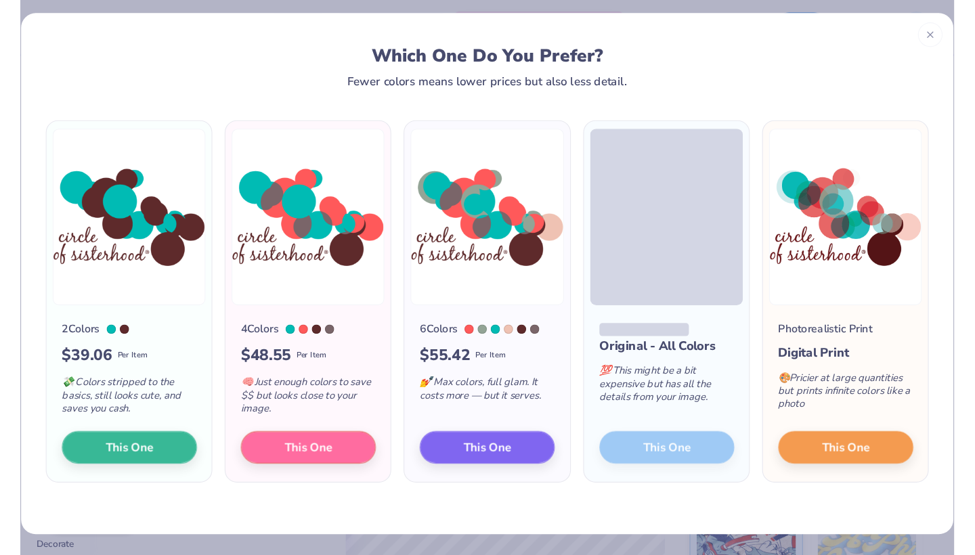
scroll to position [7, 0]
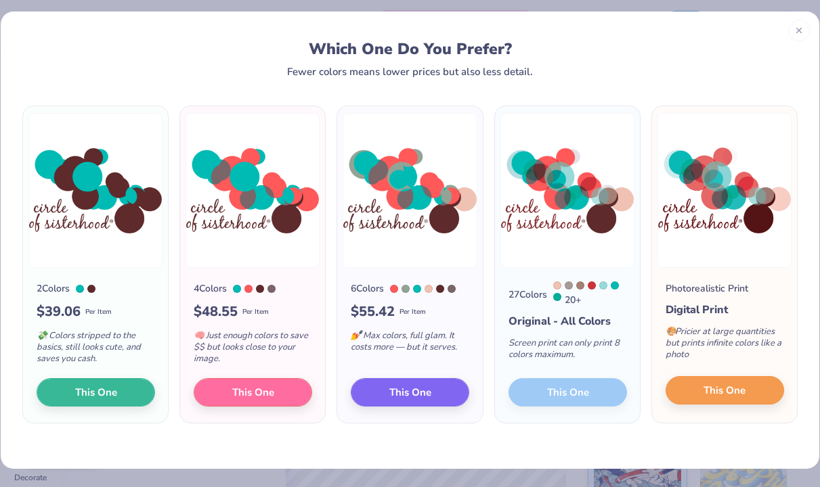
click at [680, 391] on button "This One" at bounding box center [724, 390] width 118 height 28
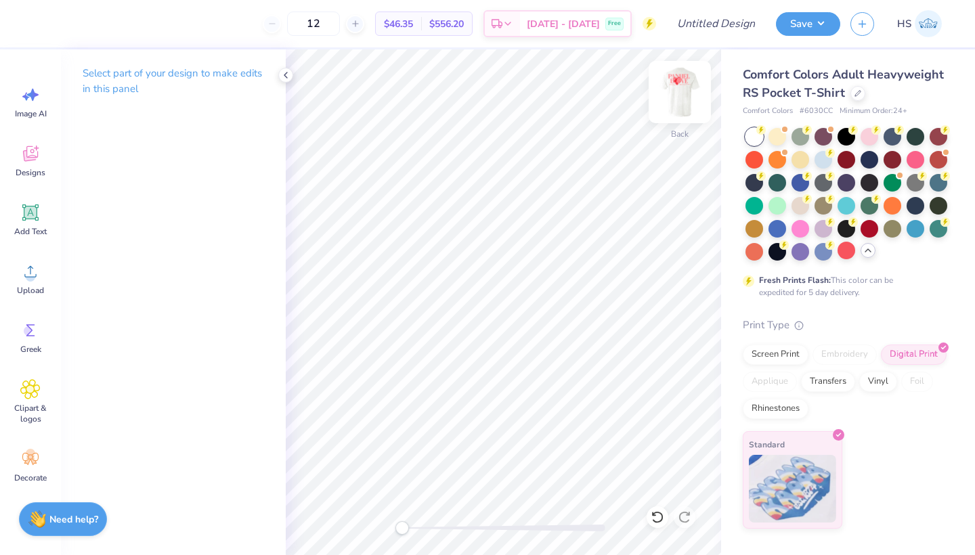
click at [679, 94] on img at bounding box center [679, 92] width 54 height 54
click at [721, 27] on input "Design Title" at bounding box center [732, 23] width 66 height 27
type input "a"
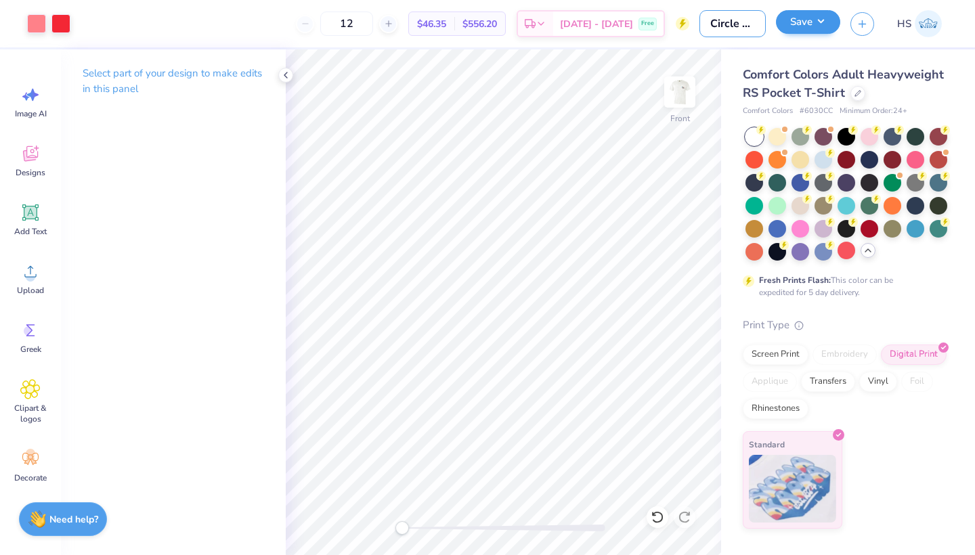
type input "Circle of Sisterhood"
click at [808, 28] on button "Save" at bounding box center [808, 22] width 64 height 24
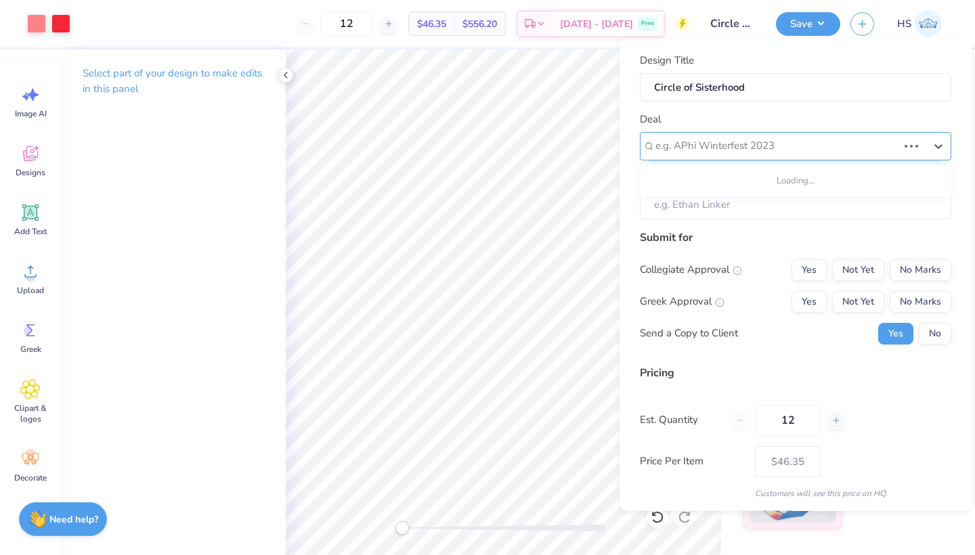
click at [819, 141] on div at bounding box center [776, 146] width 242 height 18
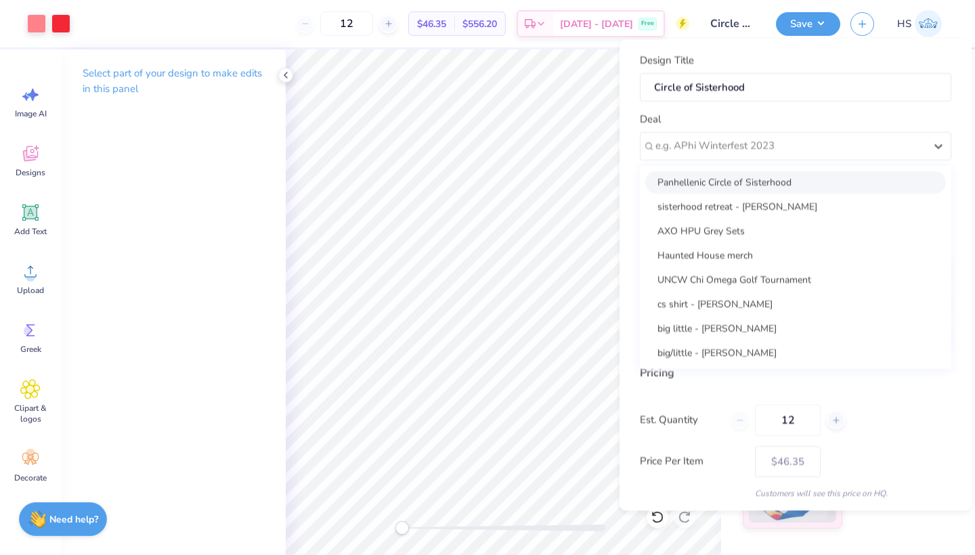
click at [809, 179] on div "Panhellenic Circle of Sisterhood" at bounding box center [795, 182] width 300 height 22
type input "[PERSON_NAME]"
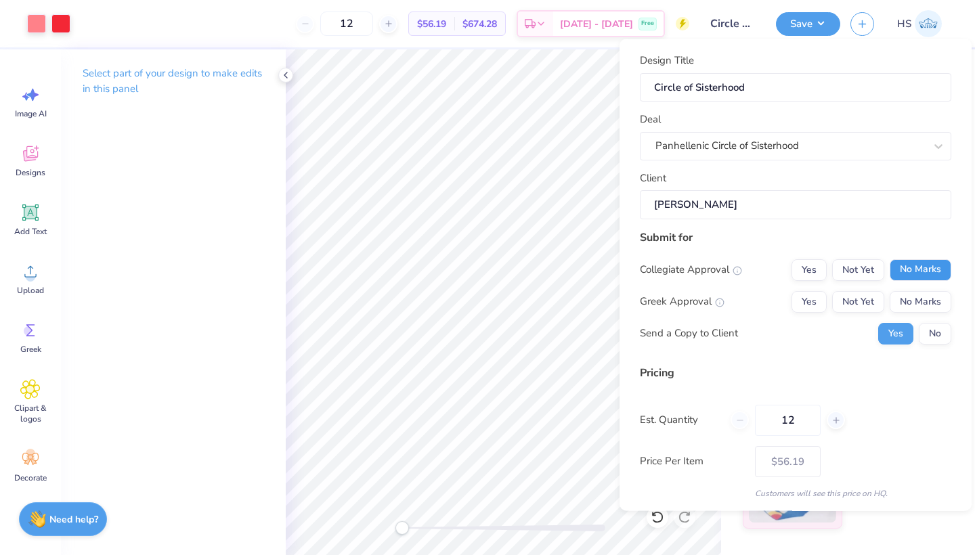
click at [819, 270] on button "No Marks" at bounding box center [920, 270] width 62 height 22
click at [819, 301] on button "Not Yet" at bounding box center [858, 301] width 52 height 22
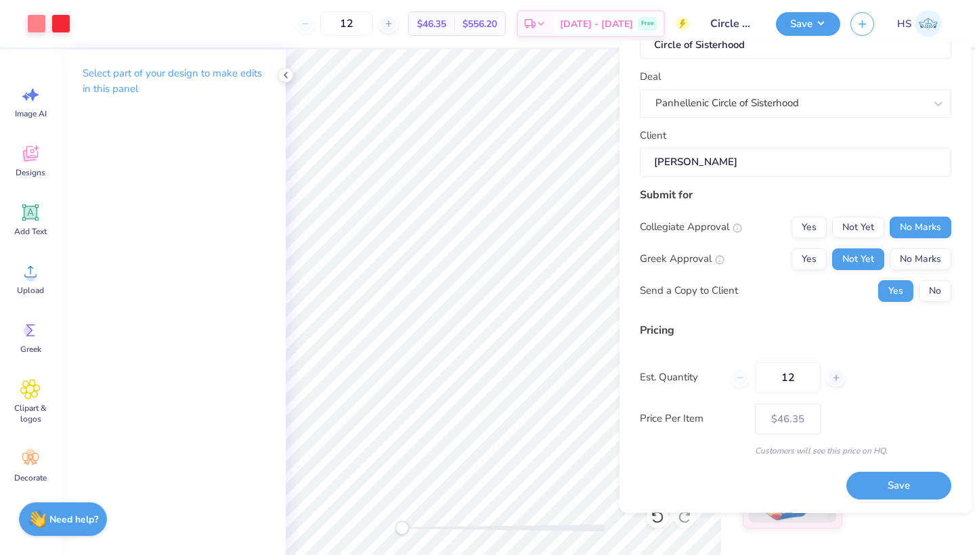
scroll to position [43, 0]
click at [819, 487] on button "Save" at bounding box center [898, 487] width 105 height 28
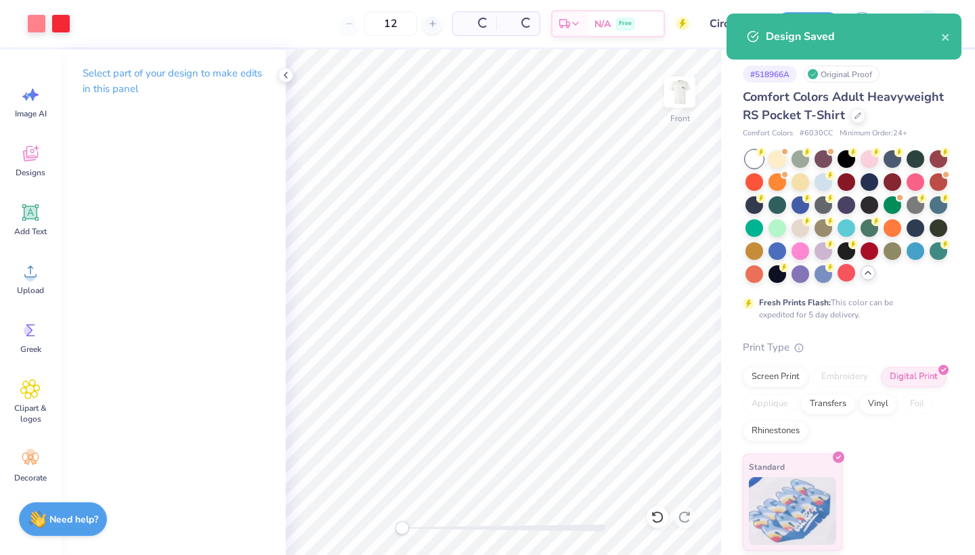
type input "$46.35"
